Goal: Navigation & Orientation: Find specific page/section

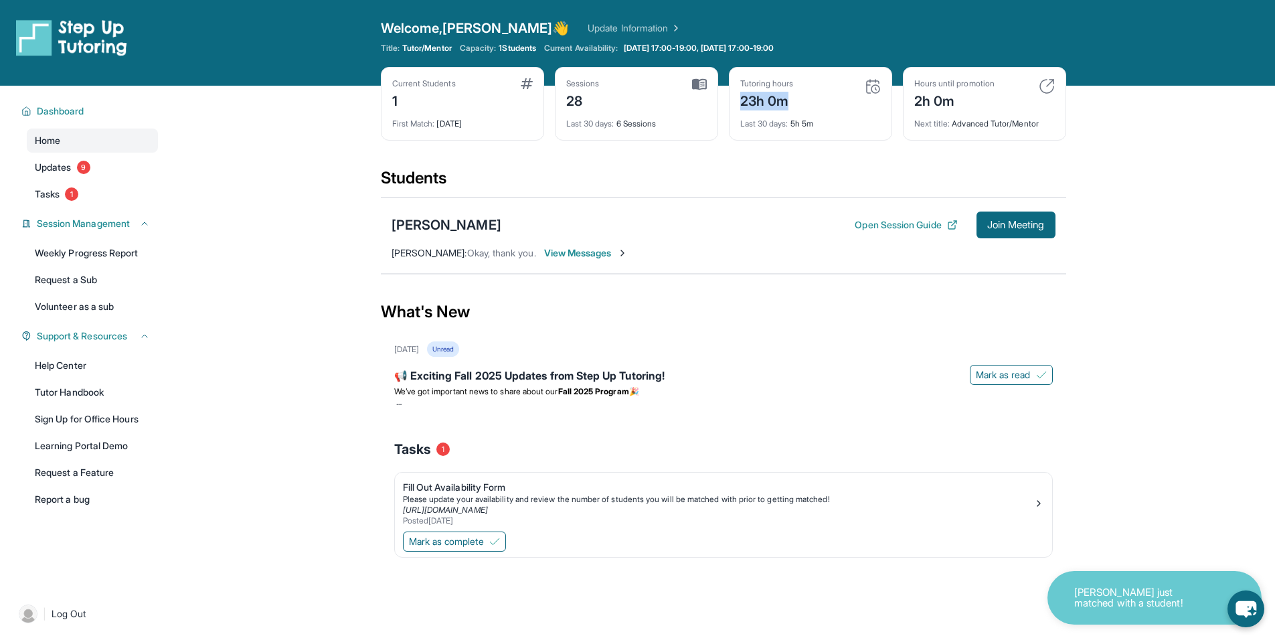
drag, startPoint x: 812, startPoint y: 104, endPoint x: 734, endPoint y: 105, distance: 78.3
click at [734, 105] on div "Tutoring hours 23h 0m Last 30 days : 5h 5m" at bounding box center [810, 104] width 163 height 74
click at [784, 151] on div "Current Students 1 First Match : [DATE] Sessions 28 Last 30 days : 6 Sessions T…" at bounding box center [723, 117] width 685 height 100
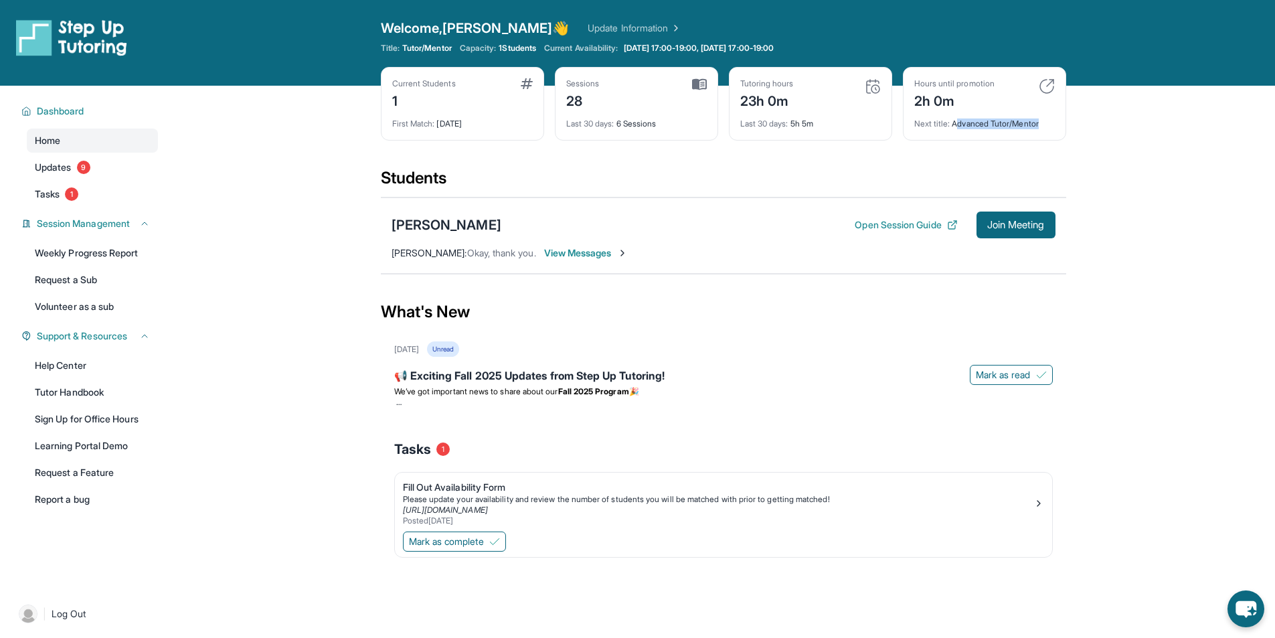
drag, startPoint x: 956, startPoint y: 127, endPoint x: 1067, endPoint y: 136, distance: 111.4
click at [1067, 136] on main "Current Students 1 First Match : [DATE] Sessions 28 Last 30 days : 6 Sessions T…" at bounding box center [723, 347] width 1104 height 523
click at [1051, 124] on div "Next title : Advanced Tutor/Mentor" at bounding box center [984, 119] width 141 height 19
click at [1048, 71] on div "Hours until promotion 2h 0m Next title : Advanced Tutor/Mentor" at bounding box center [984, 104] width 163 height 74
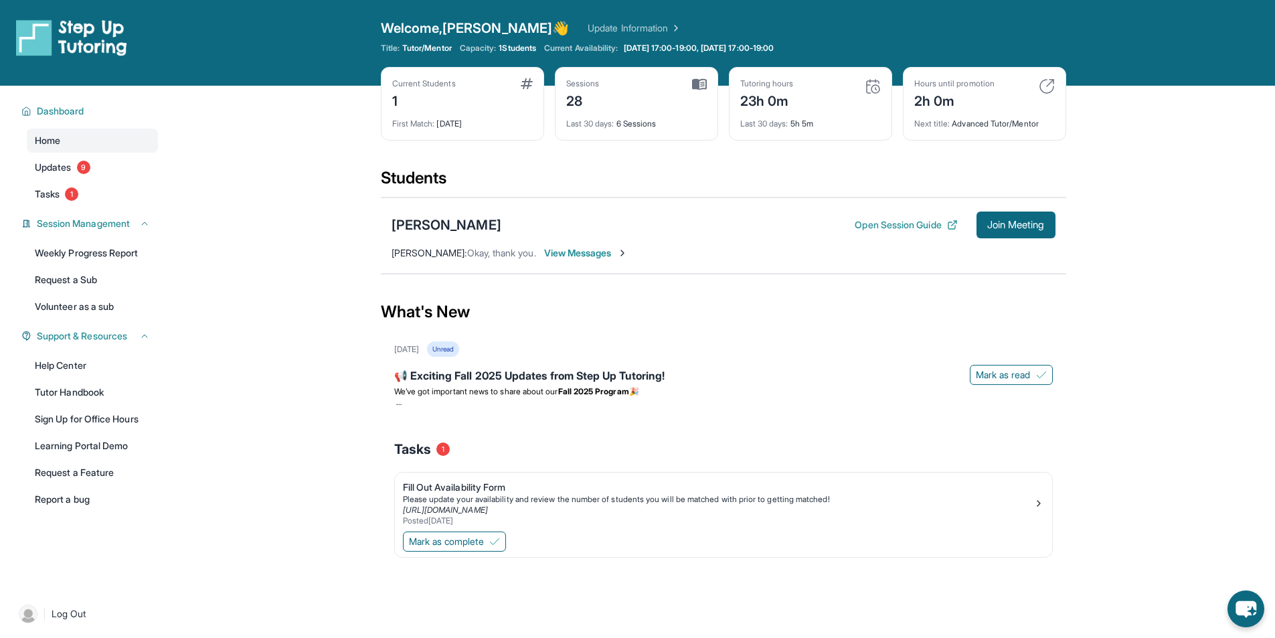
click at [1048, 83] on img at bounding box center [1047, 86] width 16 height 16
click at [1048, 87] on img at bounding box center [1047, 86] width 16 height 16
click at [701, 86] on img at bounding box center [699, 84] width 15 height 12
click at [589, 82] on div "Sessions" at bounding box center [582, 83] width 33 height 11
click at [81, 264] on link "Weekly Progress Report" at bounding box center [92, 253] width 131 height 24
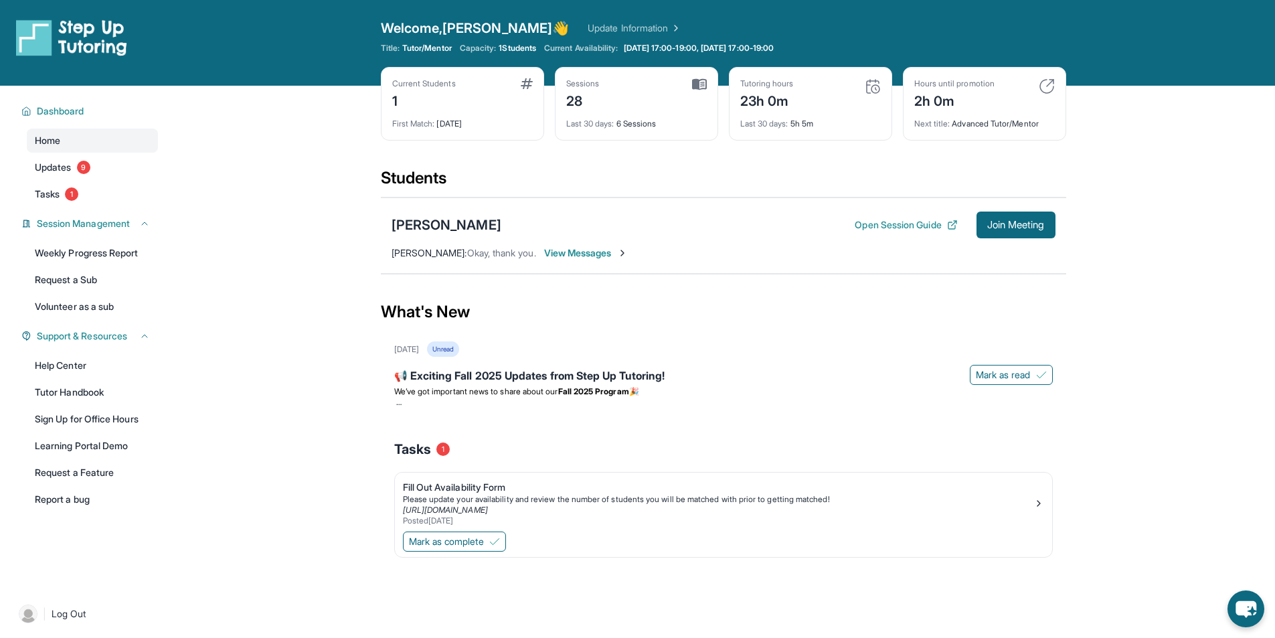
click at [696, 92] on div "Sessions 28" at bounding box center [636, 94] width 141 height 32
drag, startPoint x: 701, startPoint y: 86, endPoint x: 645, endPoint y: 110, distance: 61.8
click at [701, 88] on img at bounding box center [699, 84] width 15 height 12
click at [645, 110] on div "Last 30 days : 6 Sessions" at bounding box center [636, 119] width 141 height 19
click at [602, 116] on div "Last 30 days : 6 Sessions" at bounding box center [636, 119] width 141 height 19
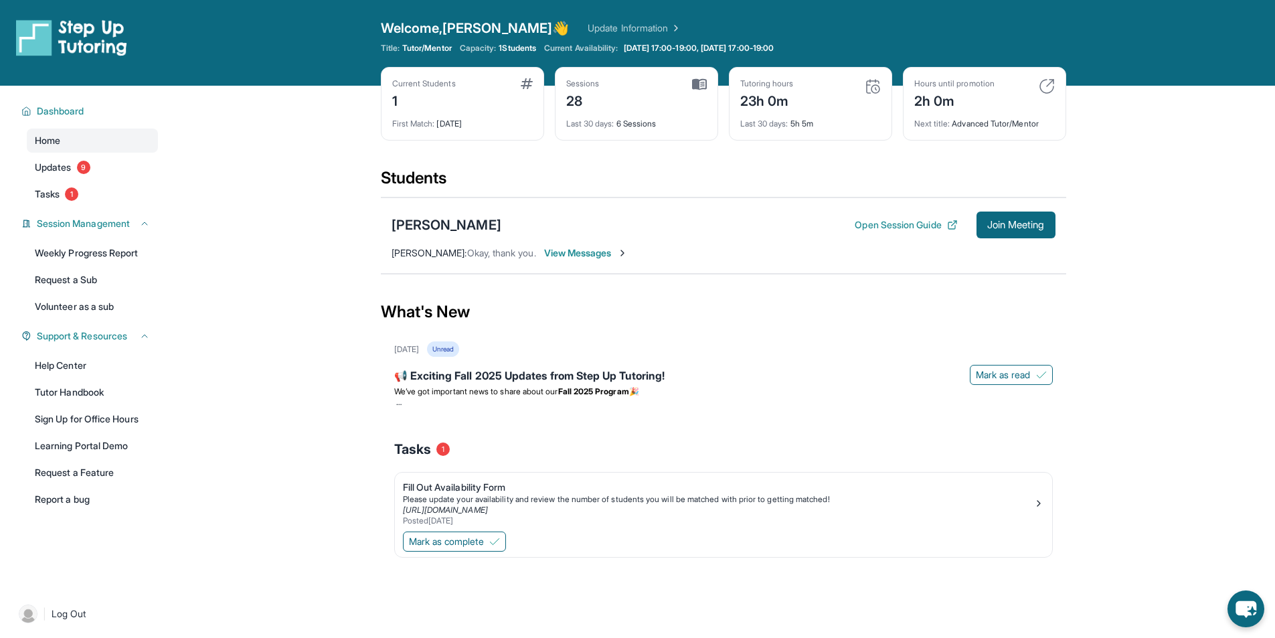
click at [580, 118] on div "Last 30 days : 6 Sessions" at bounding box center [636, 119] width 141 height 19
click at [610, 120] on span "Last 30 days :" at bounding box center [590, 123] width 48 height 10
click at [54, 115] on span "Dashboard" at bounding box center [61, 110] width 48 height 13
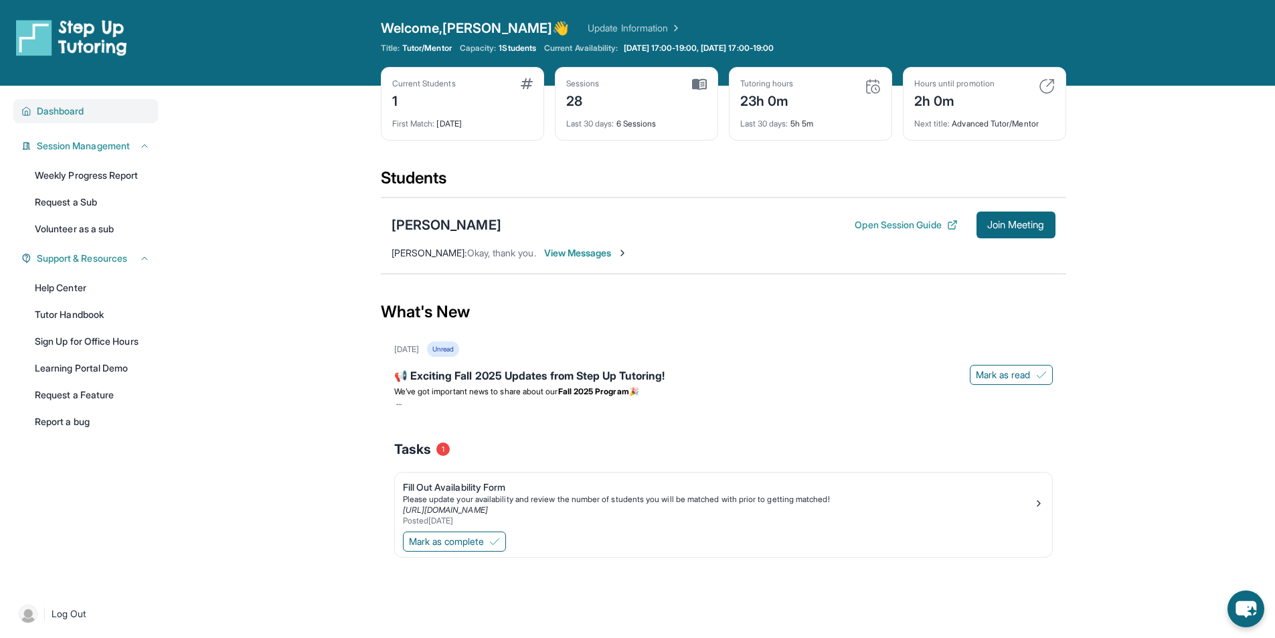
click at [54, 115] on span "Dashboard" at bounding box center [61, 110] width 48 height 13
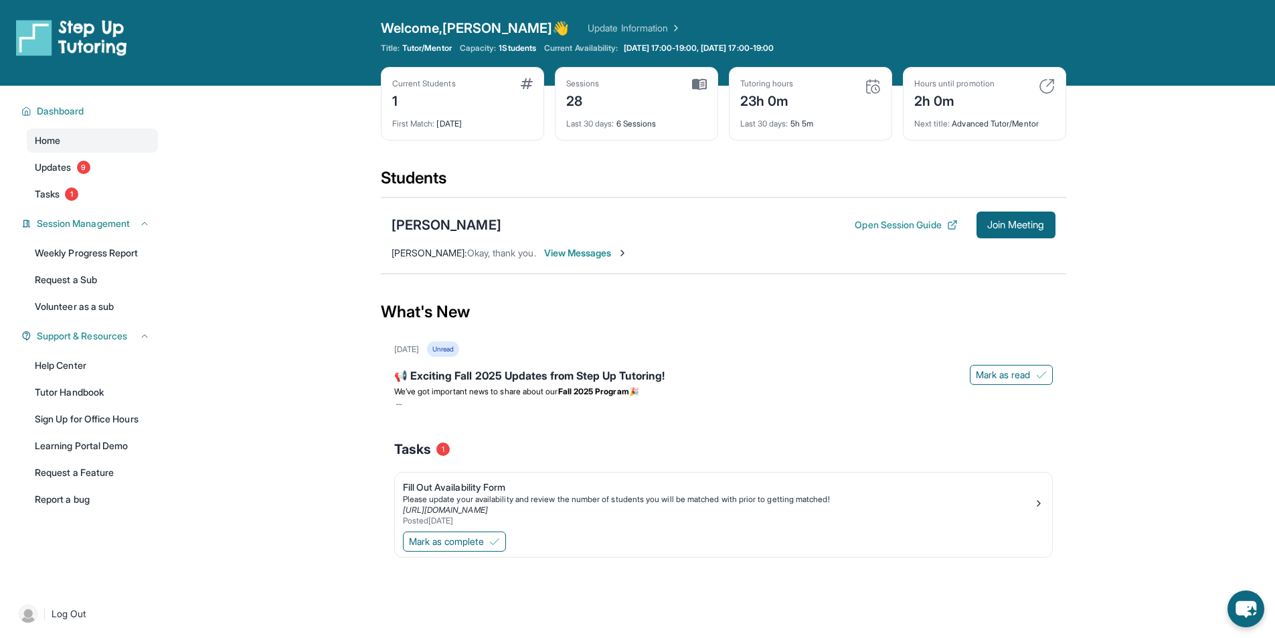
click at [152, 207] on div "Dashboard Home Updates 9 Tasks 1 Session Management Weekly Progress Report Requ…" at bounding box center [85, 336] width 171 height 500
click at [121, 199] on link "Tasks 1" at bounding box center [92, 194] width 131 height 24
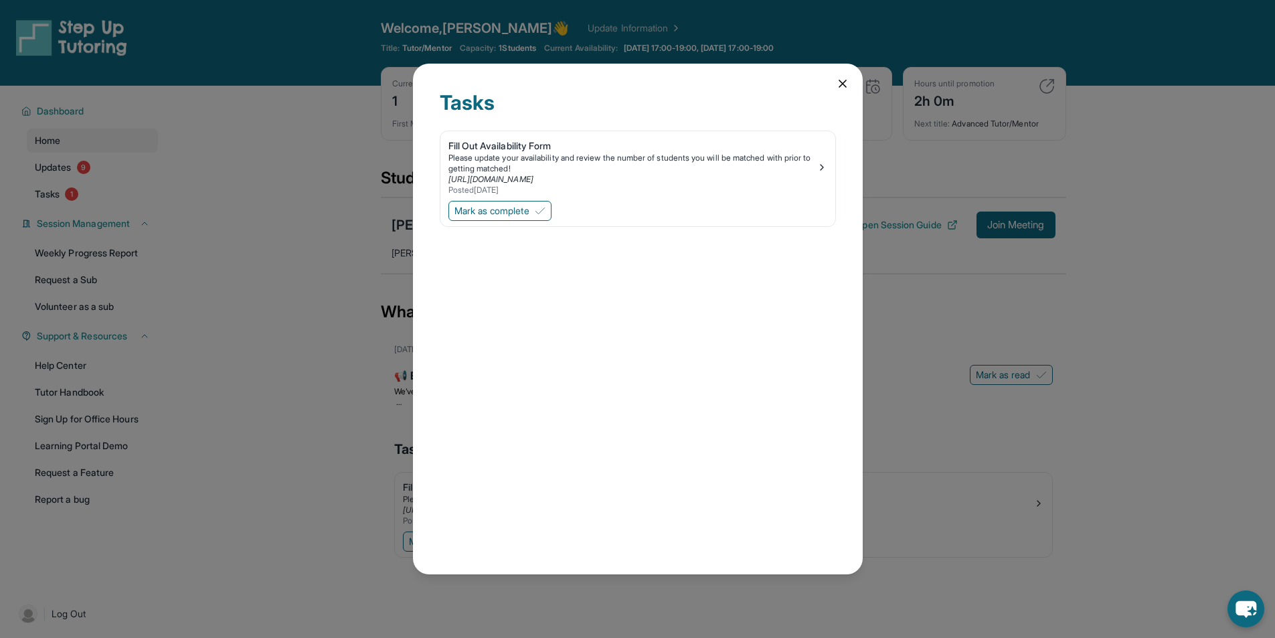
click at [843, 84] on icon at bounding box center [842, 83] width 7 height 7
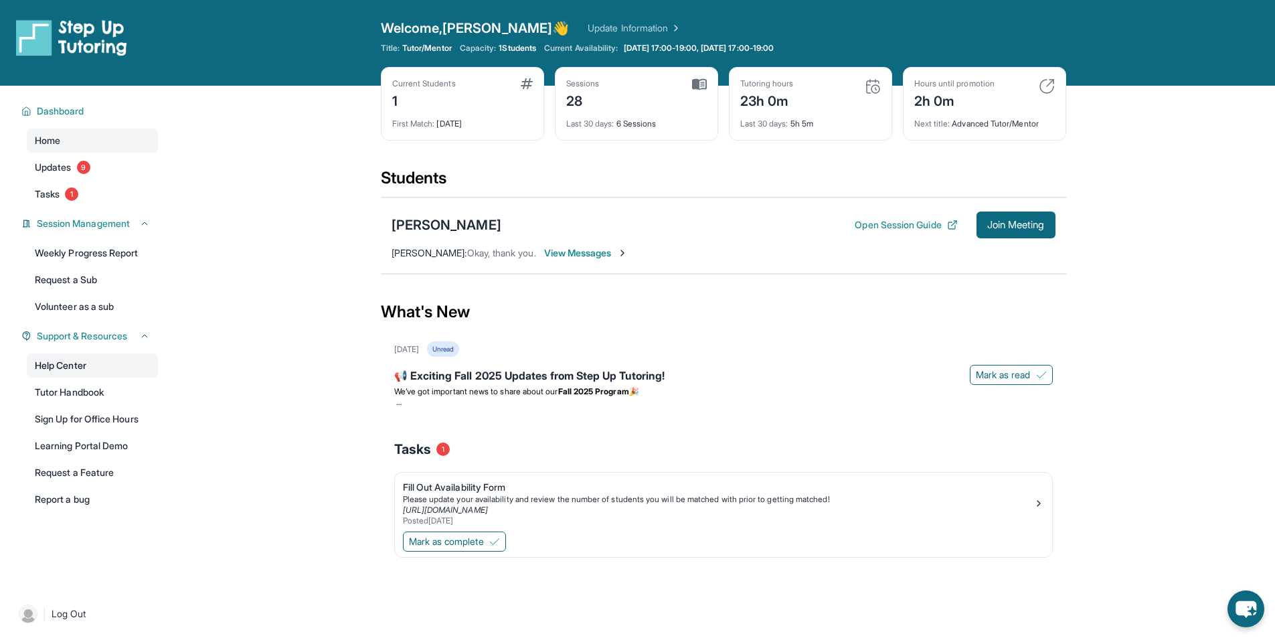
click at [50, 367] on link "Help Center" at bounding box center [92, 365] width 131 height 24
